Goal: Book appointment/travel/reservation

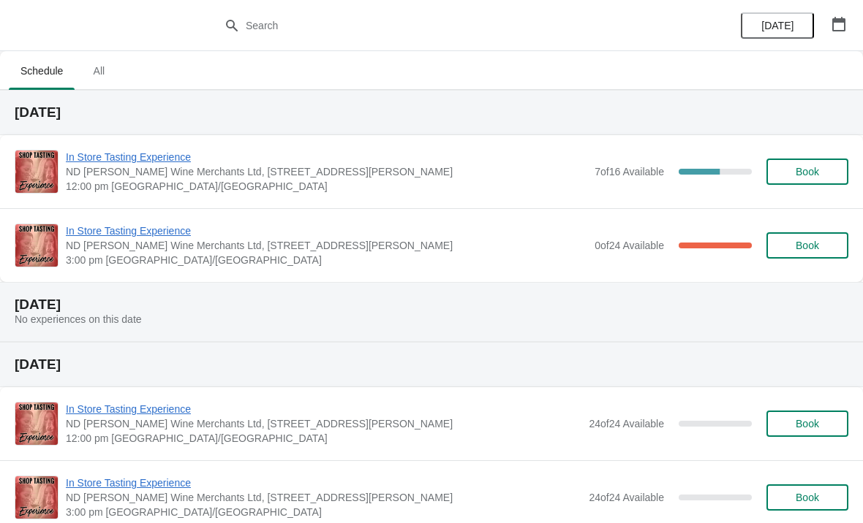
click at [842, 29] on icon "button" at bounding box center [838, 24] width 15 height 15
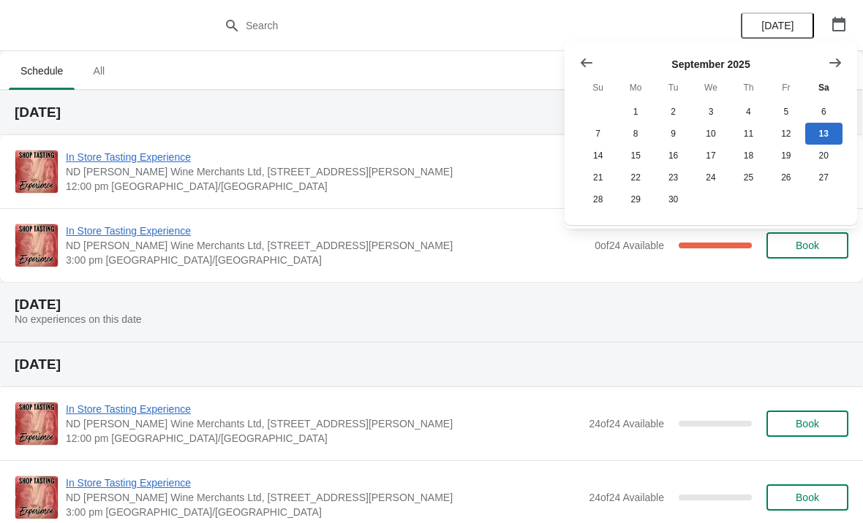
click at [832, 70] on button "Show next month, October 2025" at bounding box center [835, 63] width 26 height 26
click at [834, 70] on button "Show next month, November 2025" at bounding box center [835, 63] width 26 height 26
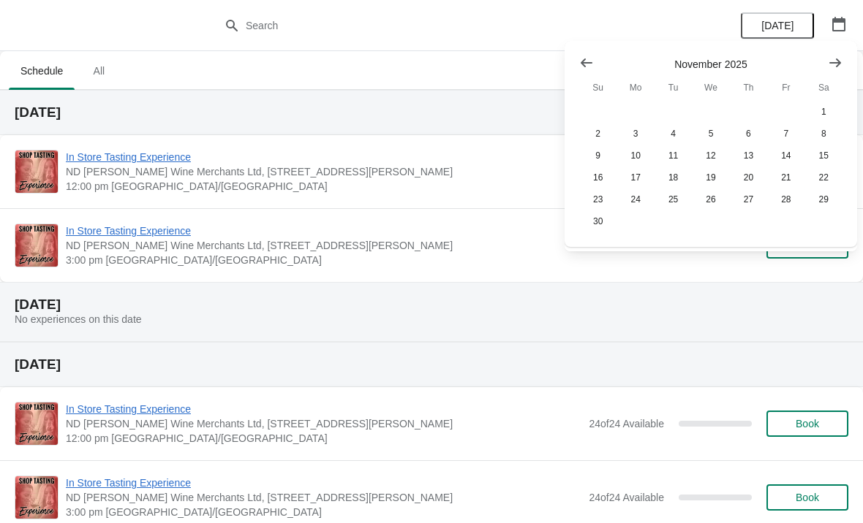
click at [836, 71] on button "Show next month, December 2025" at bounding box center [835, 63] width 26 height 26
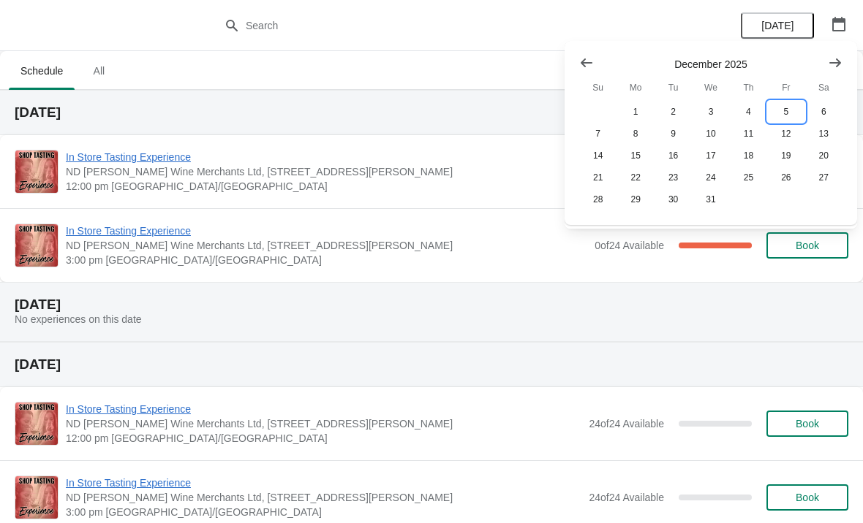
click at [788, 113] on button "5" at bounding box center [785, 112] width 37 height 22
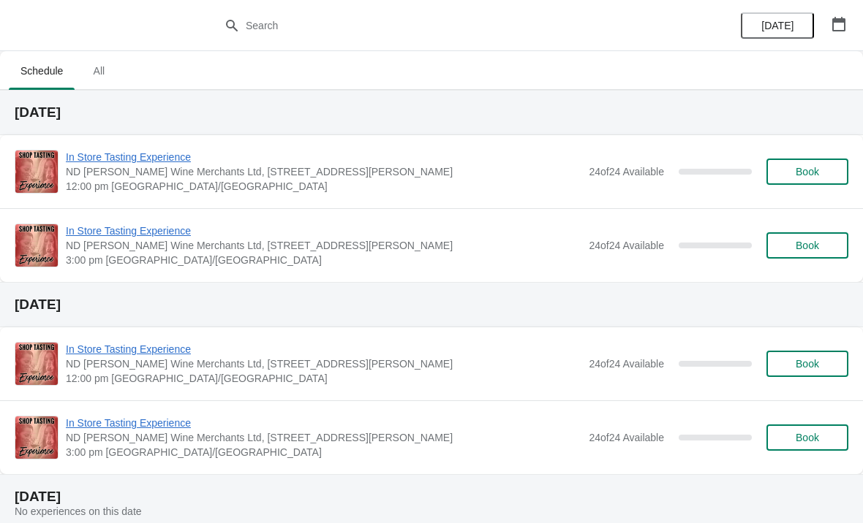
click at [164, 224] on span "In Store Tasting Experience" at bounding box center [323, 231] width 515 height 15
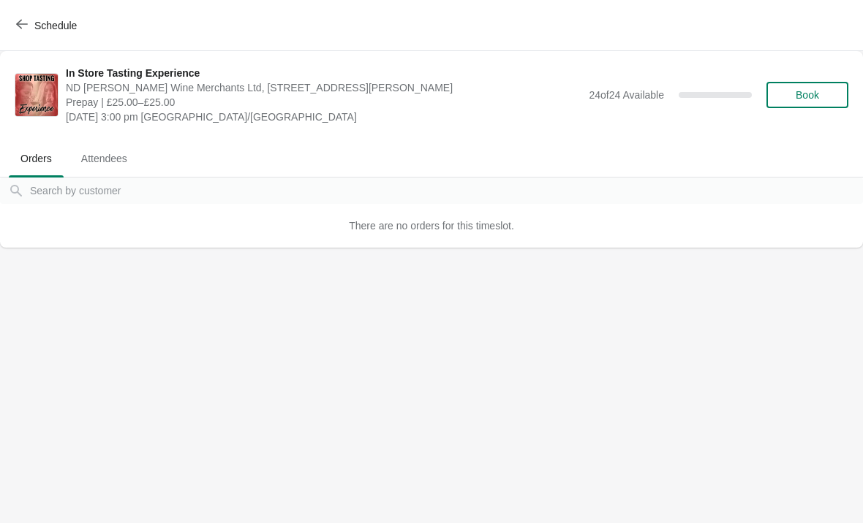
click at [807, 91] on span "Book" at bounding box center [806, 95] width 23 height 12
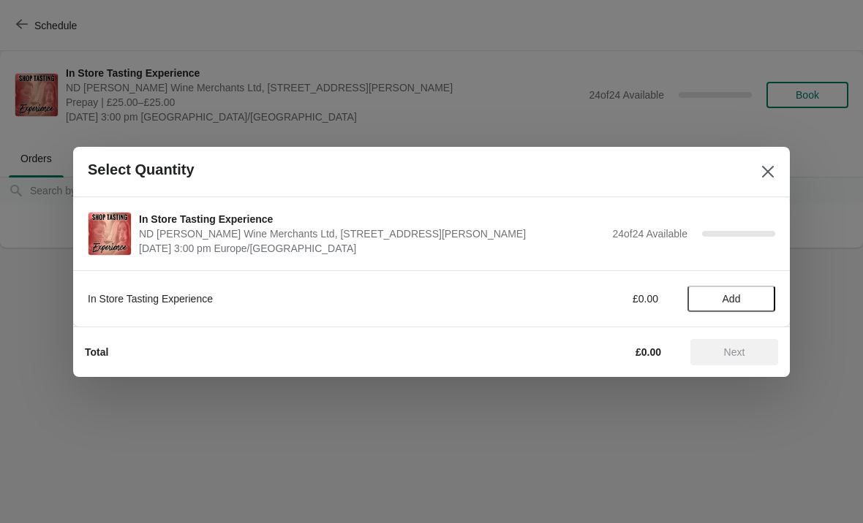
click at [734, 299] on span "Add" at bounding box center [731, 299] width 18 height 12
click at [762, 297] on icon at bounding box center [756, 298] width 15 height 15
click at [757, 298] on icon at bounding box center [756, 298] width 5 height 5
click at [763, 297] on icon at bounding box center [756, 298] width 15 height 15
click at [762, 295] on icon at bounding box center [756, 298] width 15 height 15
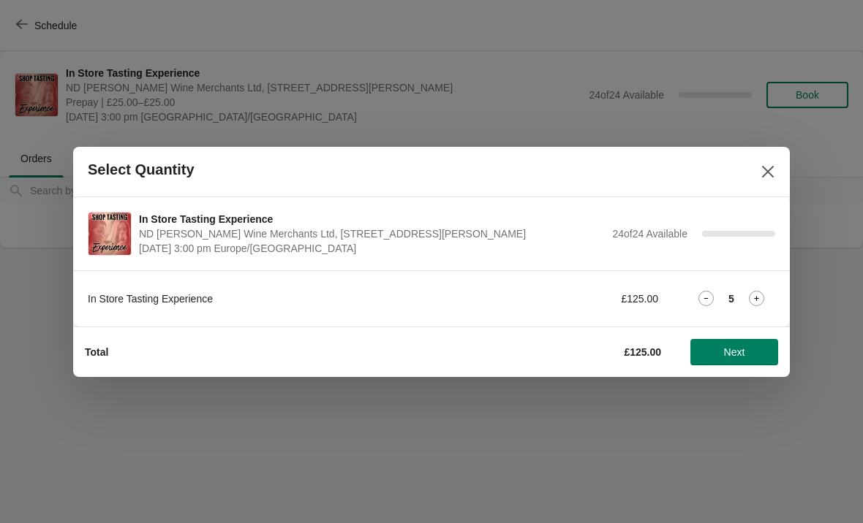
click at [762, 295] on icon at bounding box center [756, 298] width 15 height 15
click at [752, 350] on span "Next" at bounding box center [734, 353] width 64 height 12
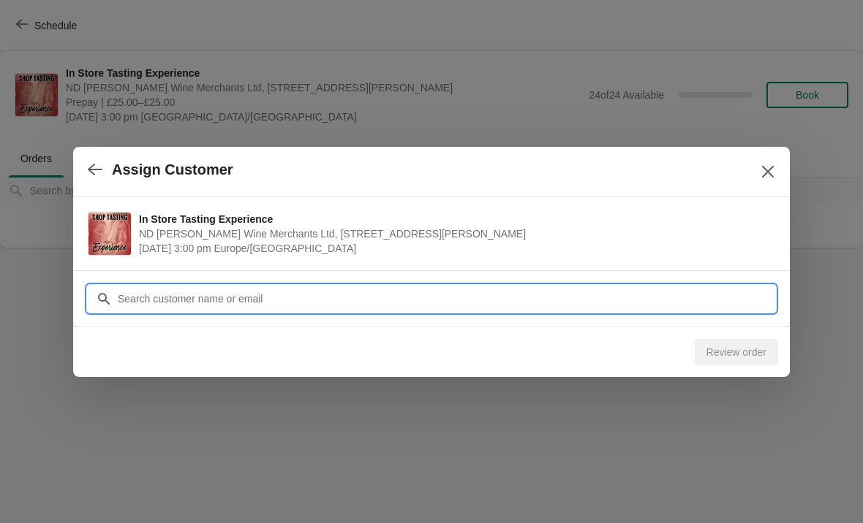
click at [355, 302] on input "Customer" at bounding box center [446, 299] width 658 height 26
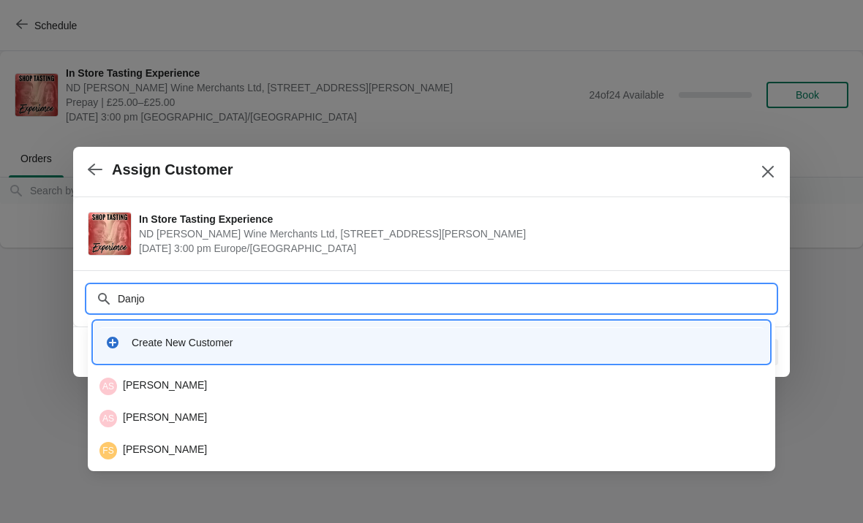
type input "Danjoe"
click at [137, 387] on div "AS [PERSON_NAME]" at bounding box center [431, 387] width 664 height 18
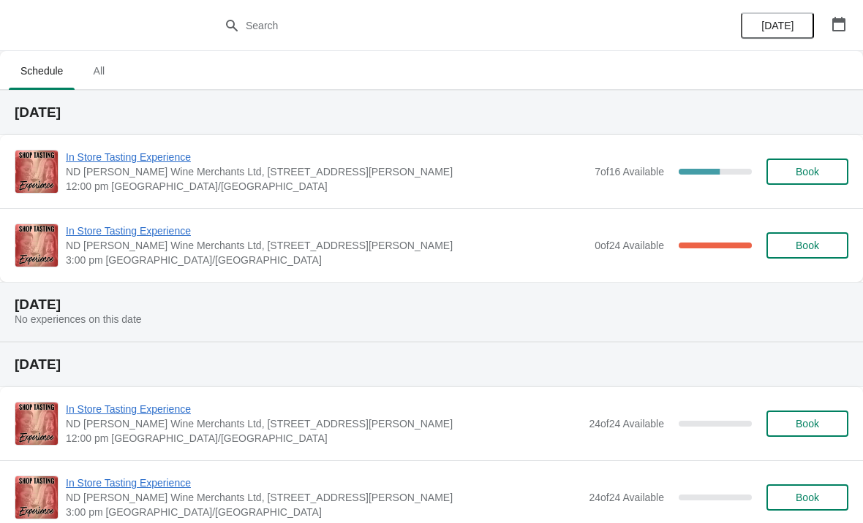
click at [393, 164] on span "In Store Tasting Experience" at bounding box center [326, 157] width 521 height 15
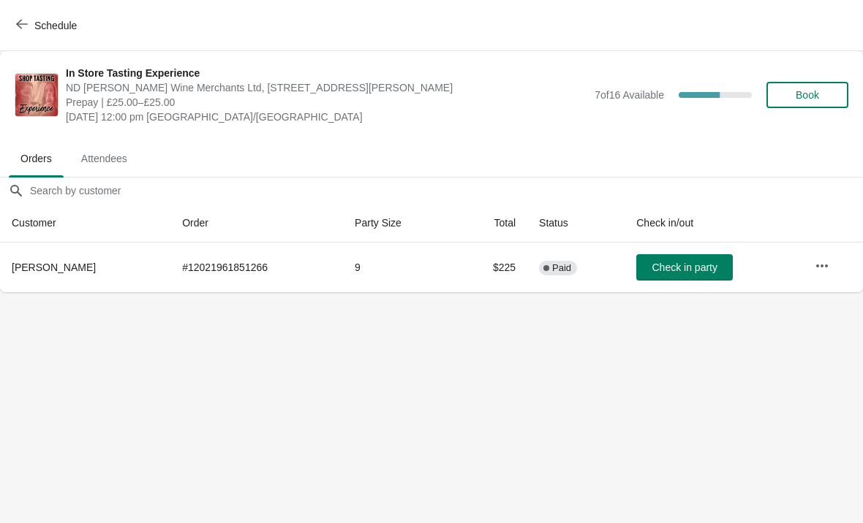
click at [49, 23] on span "Schedule" at bounding box center [55, 26] width 42 height 12
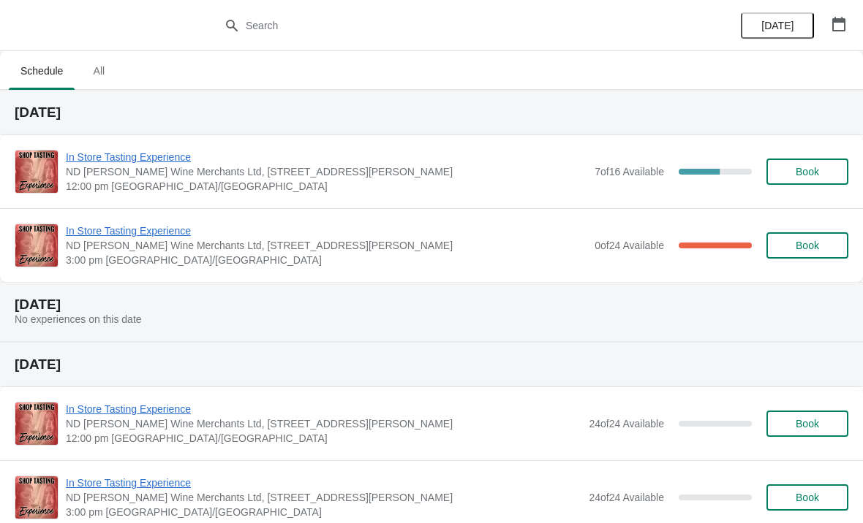
click at [502, 254] on span "3:00 pm [GEOGRAPHIC_DATA]/[GEOGRAPHIC_DATA]" at bounding box center [326, 260] width 521 height 15
click at [413, 228] on span "In Store Tasting Experience" at bounding box center [326, 231] width 521 height 15
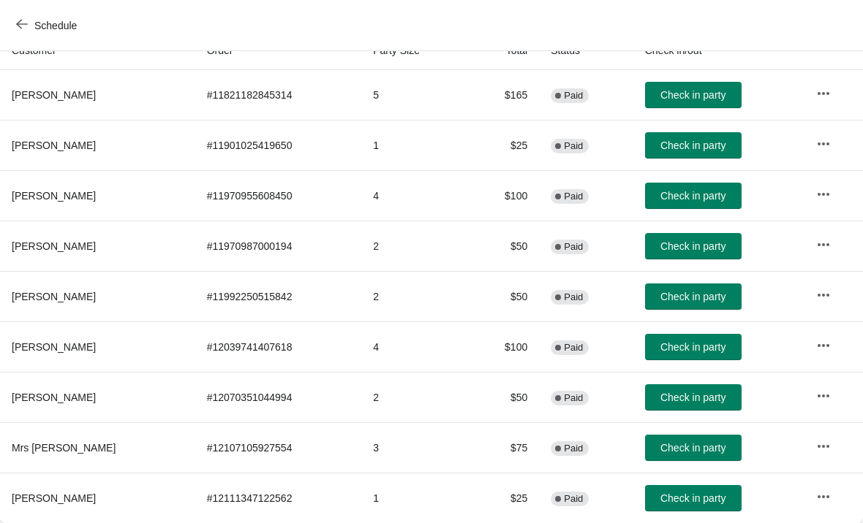
scroll to position [173, 0]
